Goal: Check status: Check status

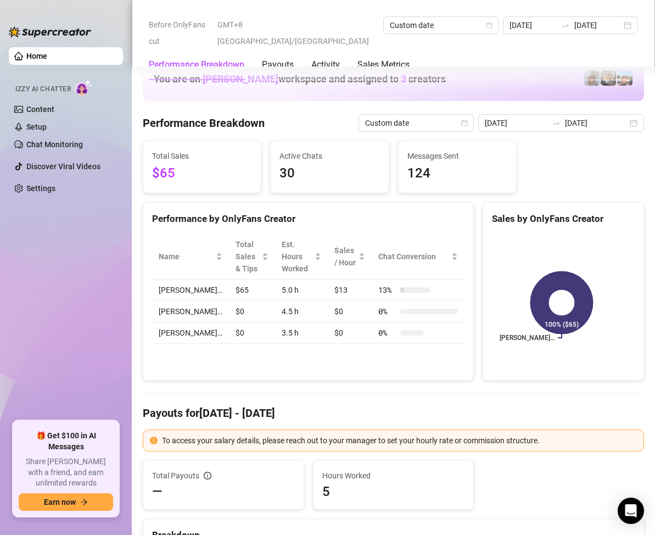
scroll to position [988, 0]
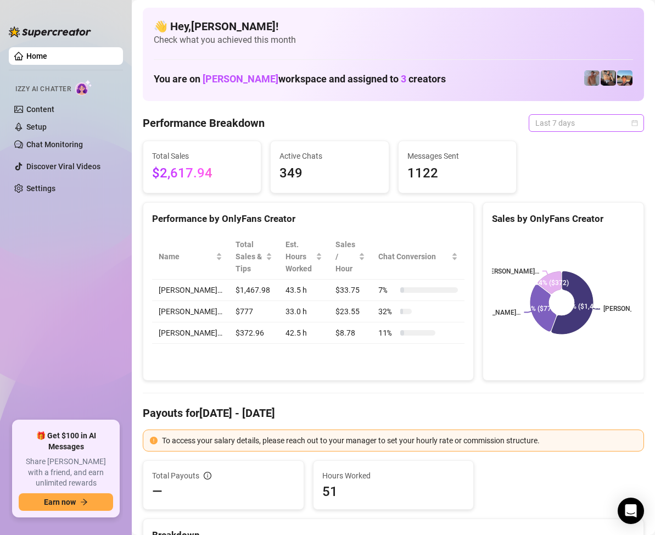
click at [605, 120] on span "Last 7 days" at bounding box center [586, 123] width 102 height 16
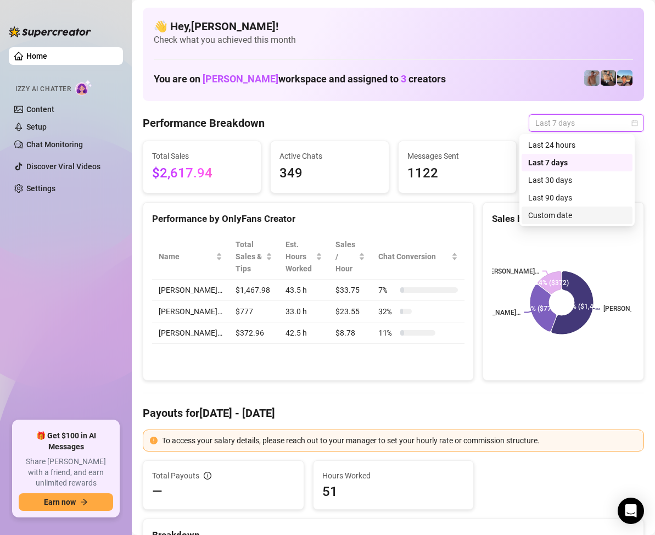
click at [560, 213] on div "Custom date" at bounding box center [577, 215] width 98 height 12
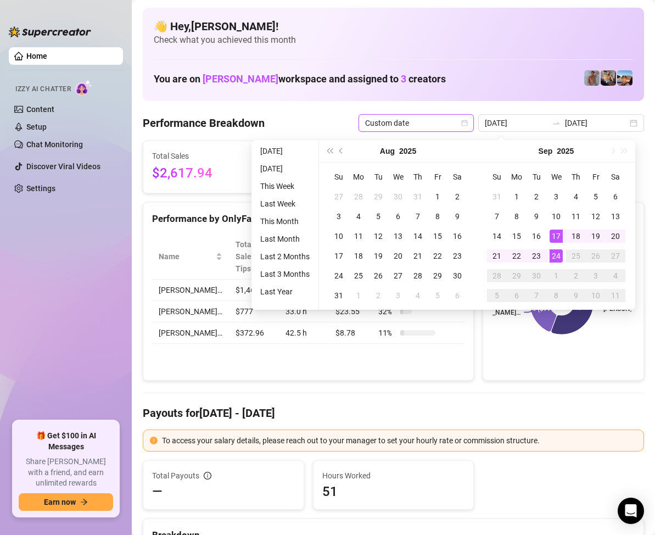
type input "[DATE]"
click at [555, 256] on div "24" at bounding box center [555, 255] width 13 height 13
click at [556, 254] on div "24" at bounding box center [555, 255] width 13 height 13
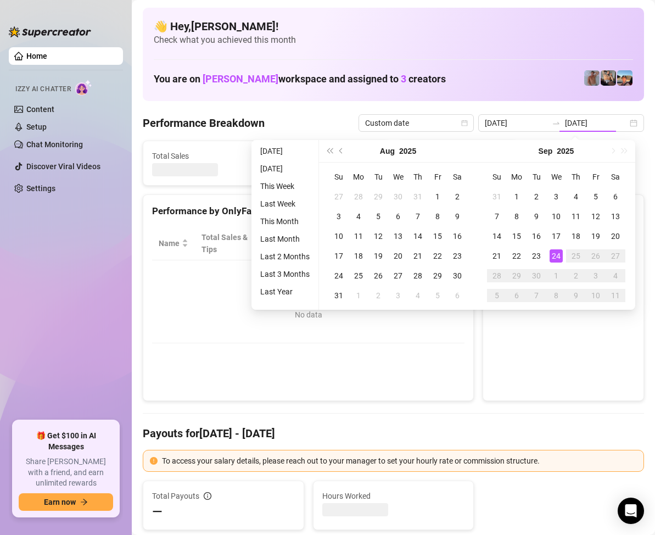
type input "[DATE]"
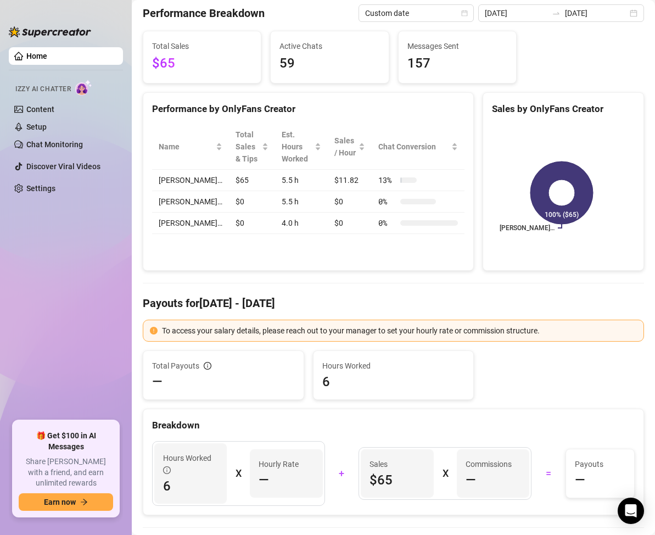
scroll to position [55, 0]
